Goal: Navigation & Orientation: Find specific page/section

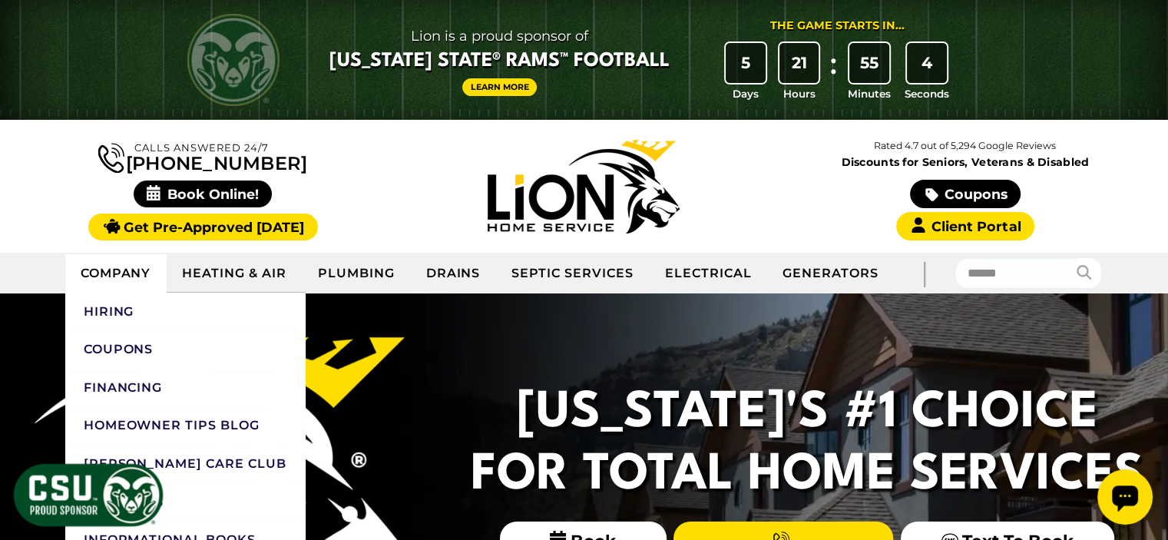
click at [130, 260] on link "Company" at bounding box center [116, 273] width 102 height 38
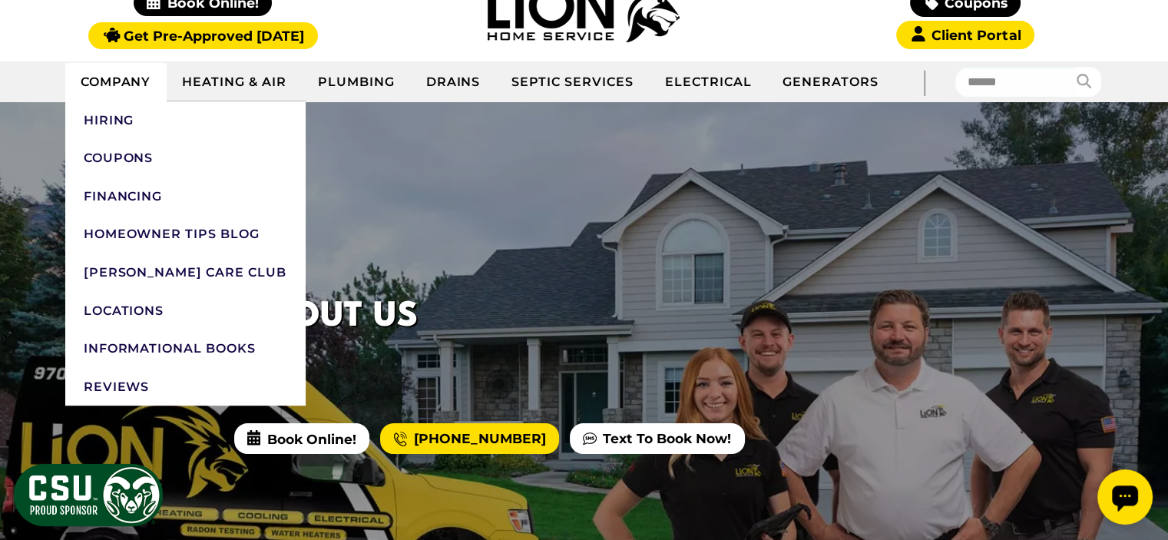
scroll to position [190, 0]
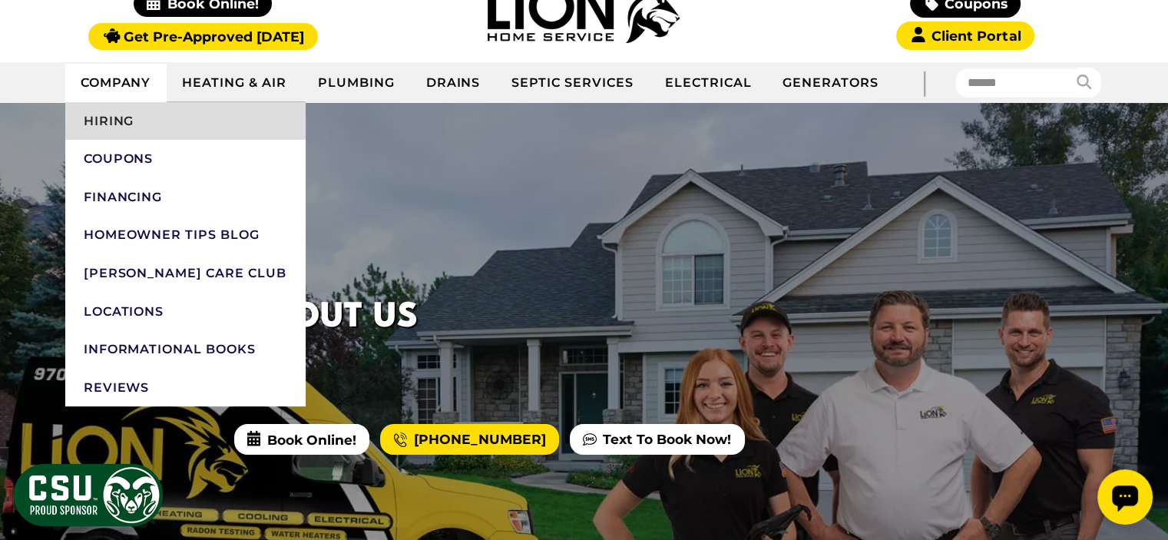
click at [114, 118] on link "Hiring" at bounding box center [185, 121] width 240 height 38
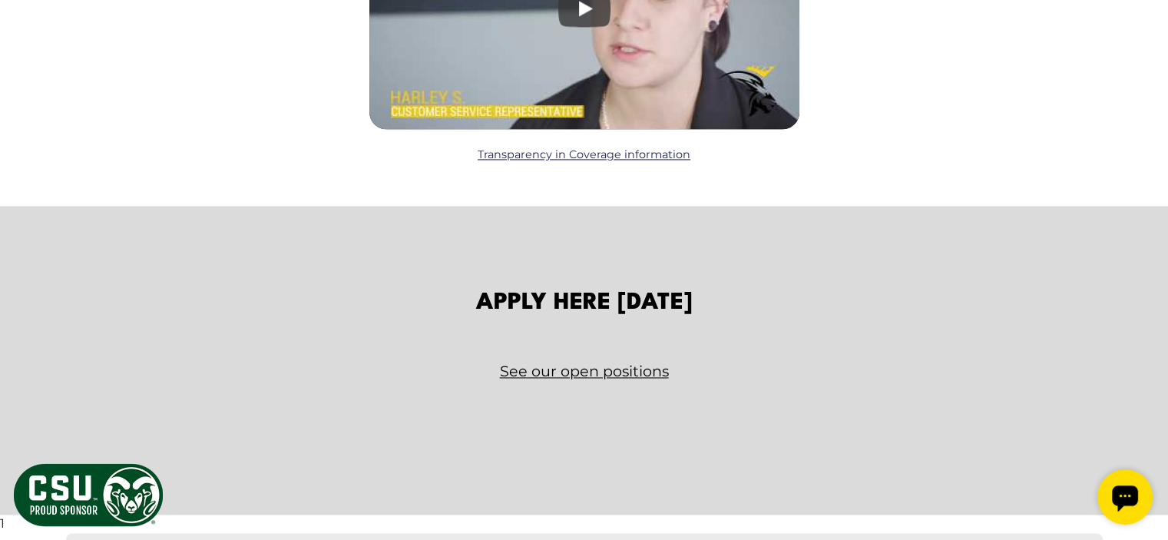
scroll to position [2221, 0]
click at [626, 362] on link "See our open positions" at bounding box center [584, 370] width 898 height 27
